Goal: Understand process/instructions

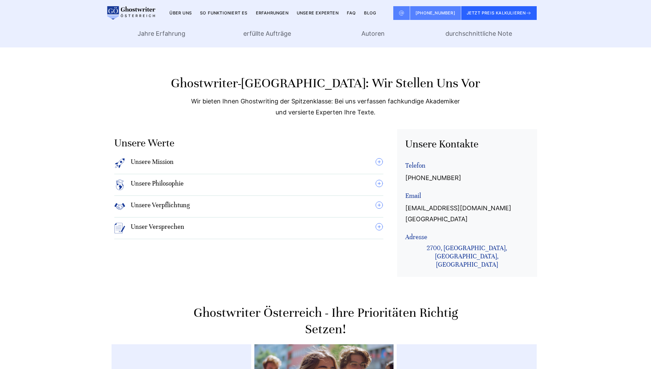
scroll to position [414, 0]
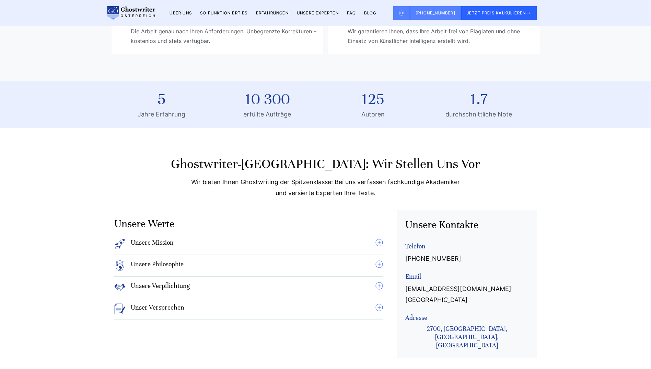
click at [186, 12] on link "Über uns" at bounding box center [181, 12] width 22 height 5
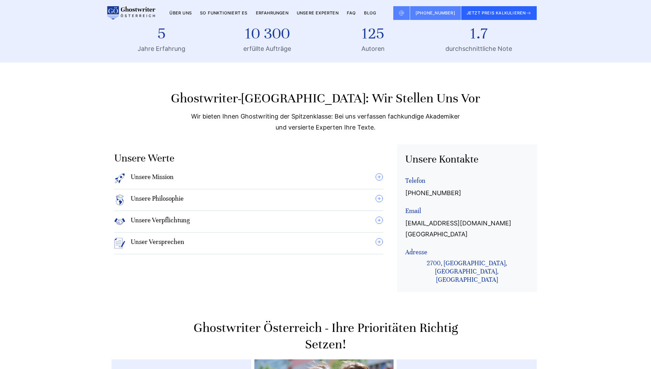
click at [225, 13] on link "So funktioniert es" at bounding box center [224, 12] width 48 height 5
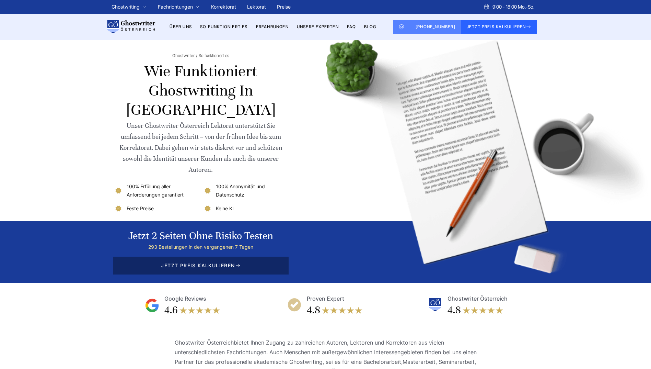
click at [212, 266] on span "JETZT PREIS KALKULIEREN" at bounding box center [201, 265] width 176 height 18
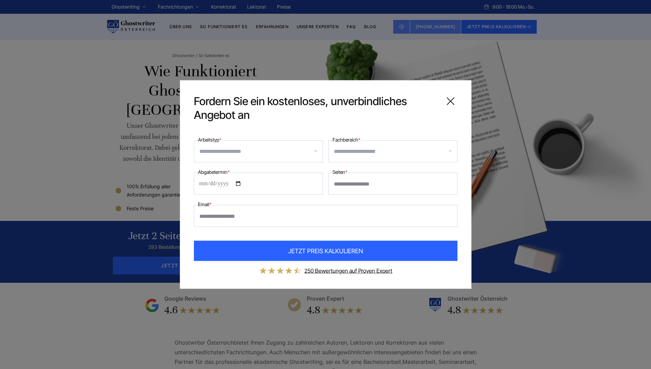
click at [449, 104] on icon at bounding box center [451, 101] width 14 height 14
